Goal: Task Accomplishment & Management: Use online tool/utility

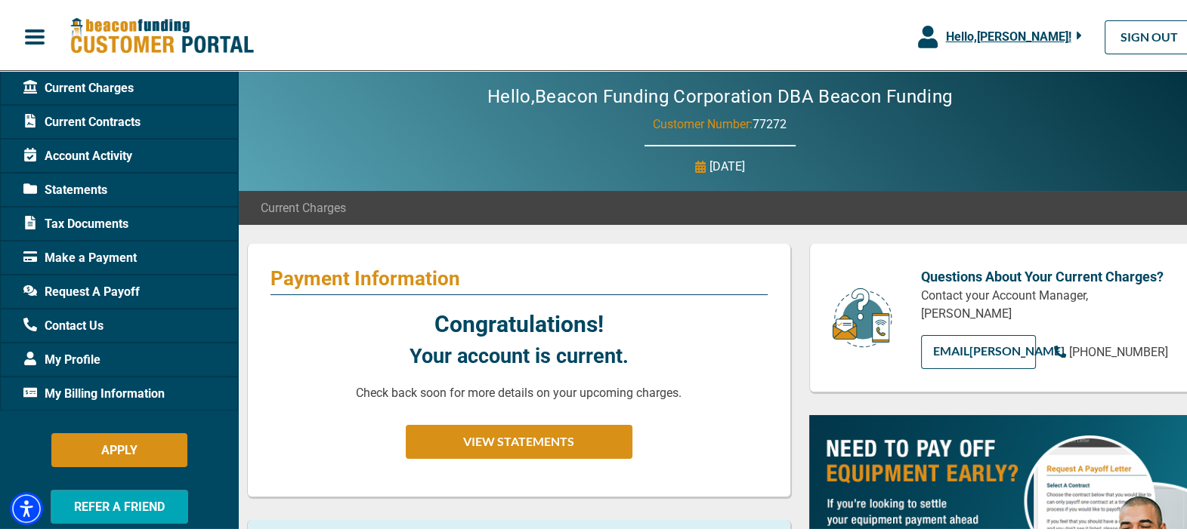
click at [1023, 27] on span "Hello, [PERSON_NAME] !" at bounding box center [1007, 33] width 125 height 14
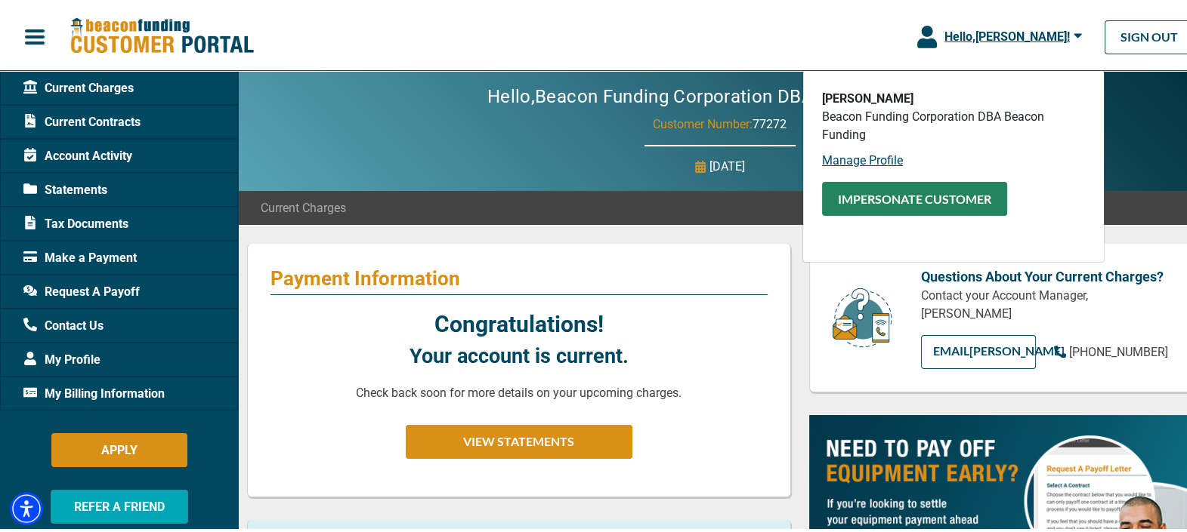
click at [923, 198] on button "Impersonate Customer" at bounding box center [914, 196] width 185 height 34
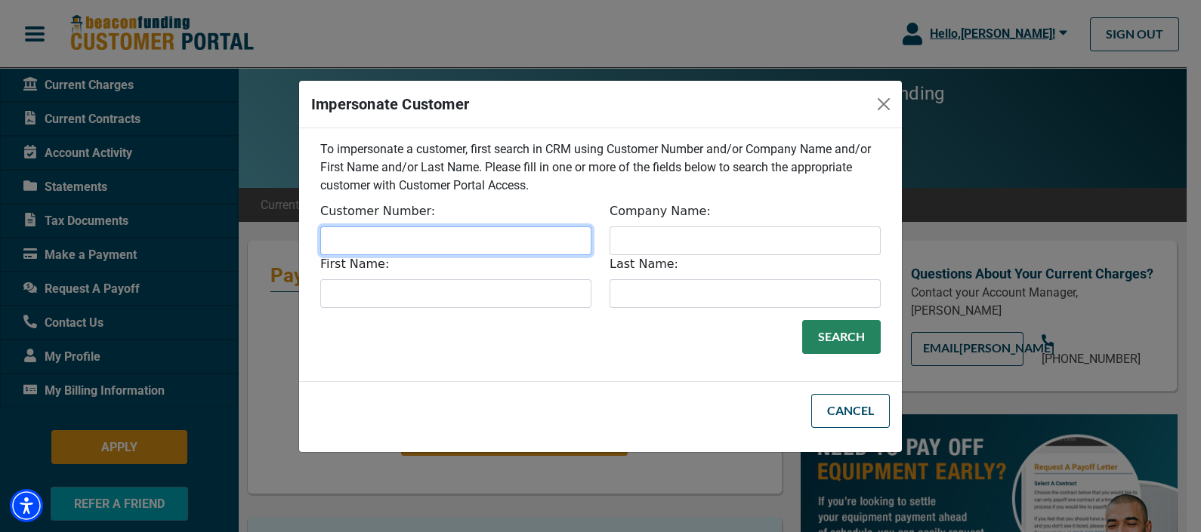
click at [439, 245] on input "Customer Number:" at bounding box center [455, 241] width 271 height 29
paste input "9920"
type input "9920"
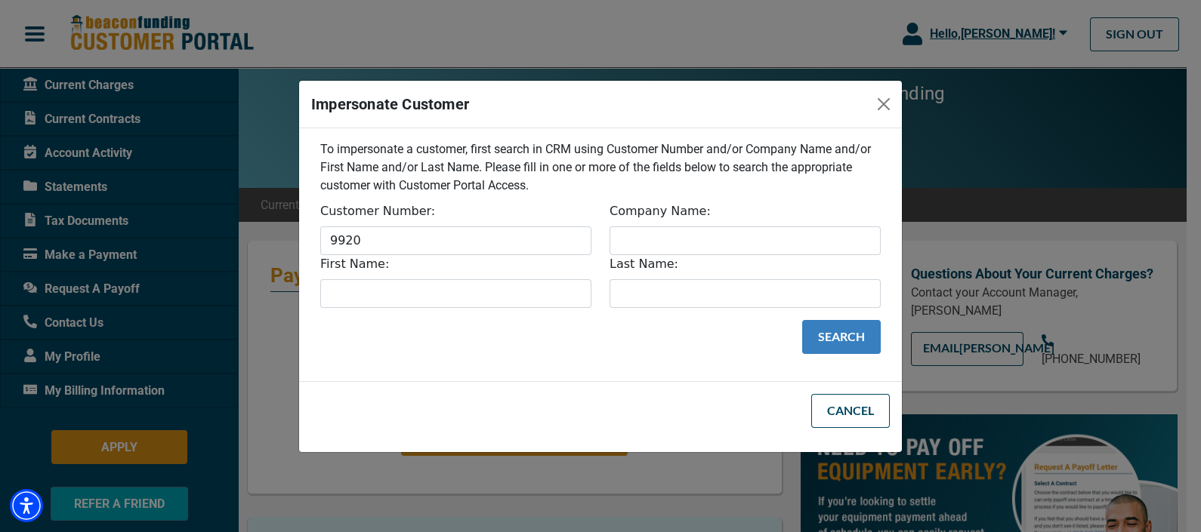
click at [860, 344] on button "Search" at bounding box center [841, 337] width 79 height 34
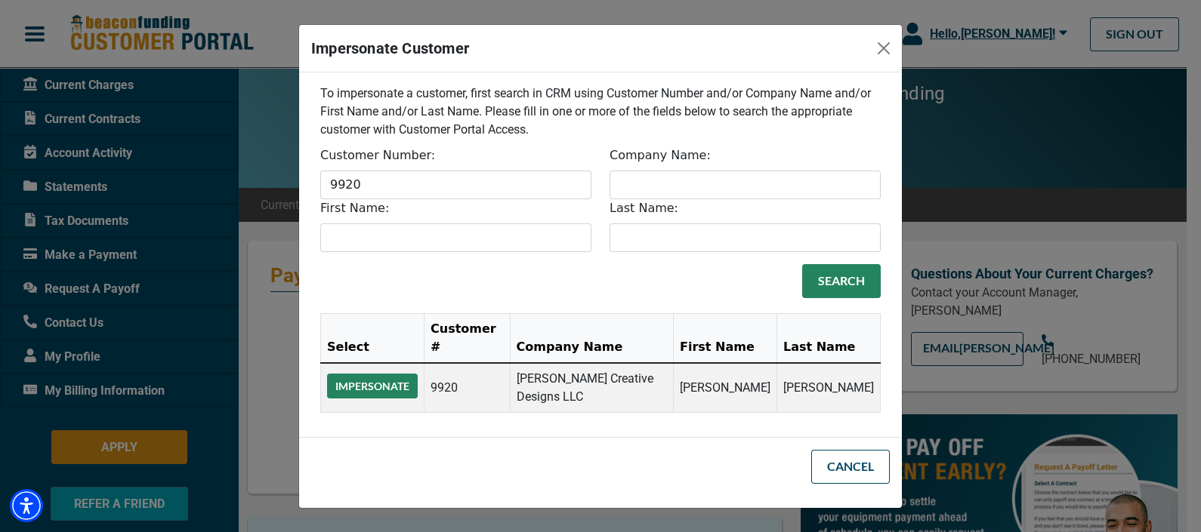
click at [400, 374] on button "Impersonate" at bounding box center [372, 386] width 91 height 25
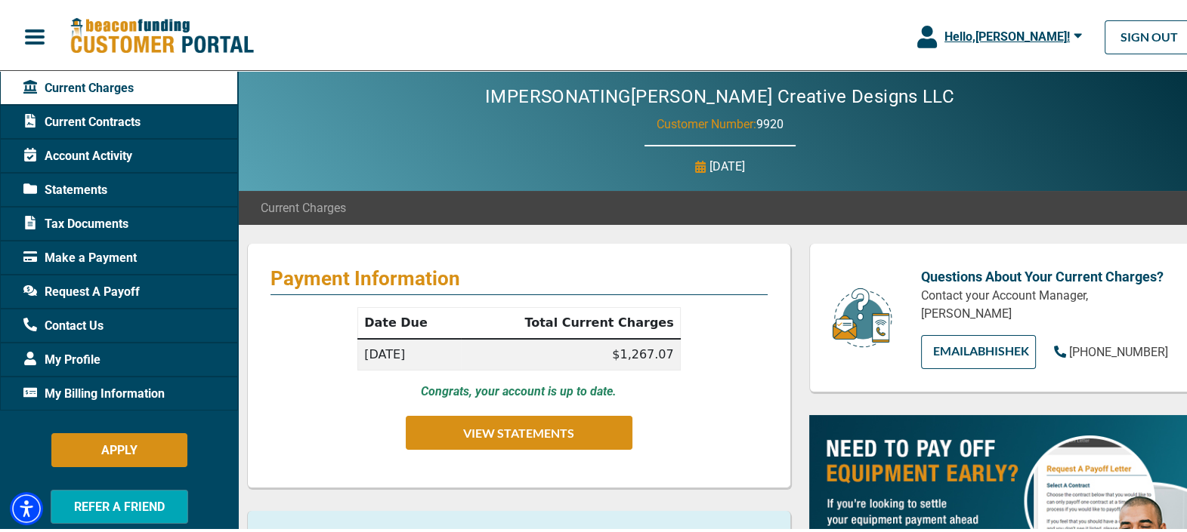
click at [102, 248] on span "Make a Payment" at bounding box center [79, 255] width 113 height 18
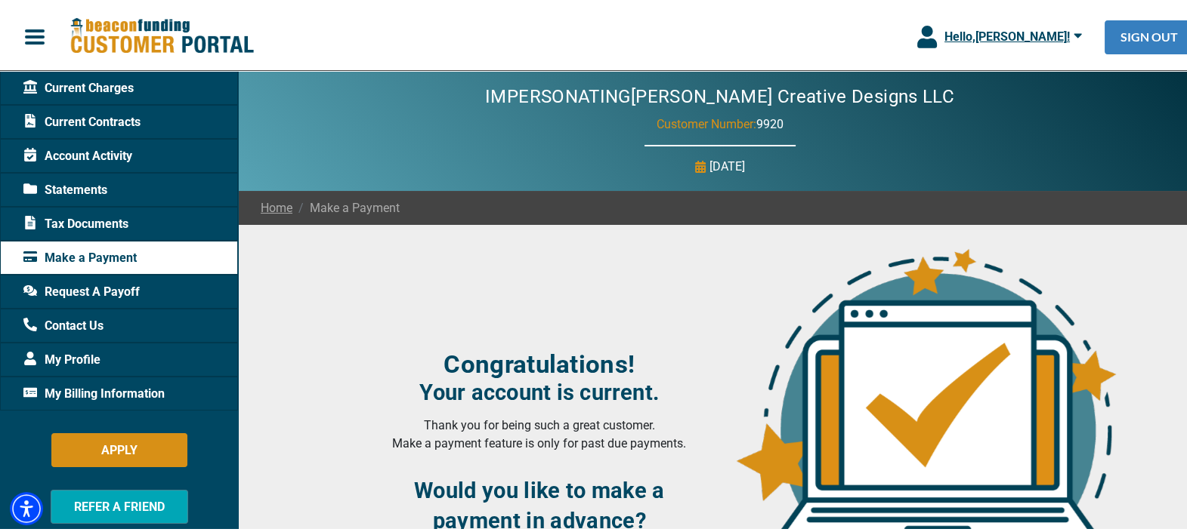
click at [1139, 39] on link "SIGN OUT" at bounding box center [1148, 34] width 89 height 34
